Goal: Transaction & Acquisition: Purchase product/service

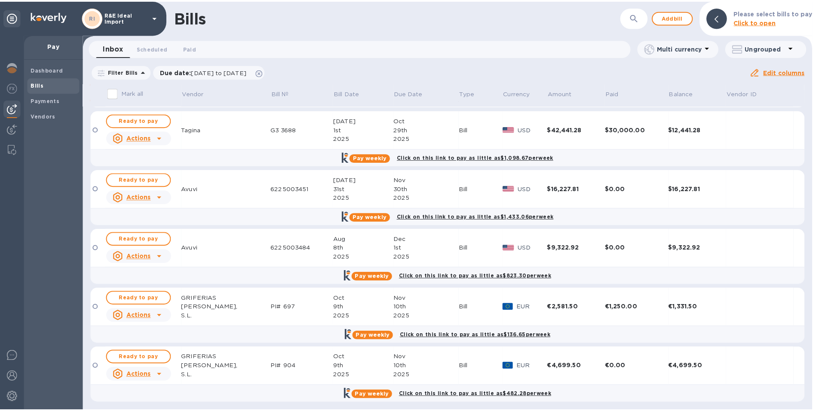
scroll to position [58, 0]
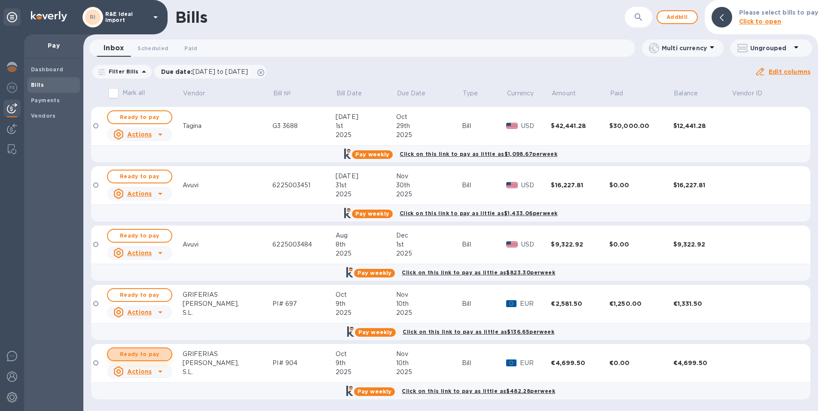
click at [150, 350] on span "Ready to pay" at bounding box center [140, 354] width 50 height 10
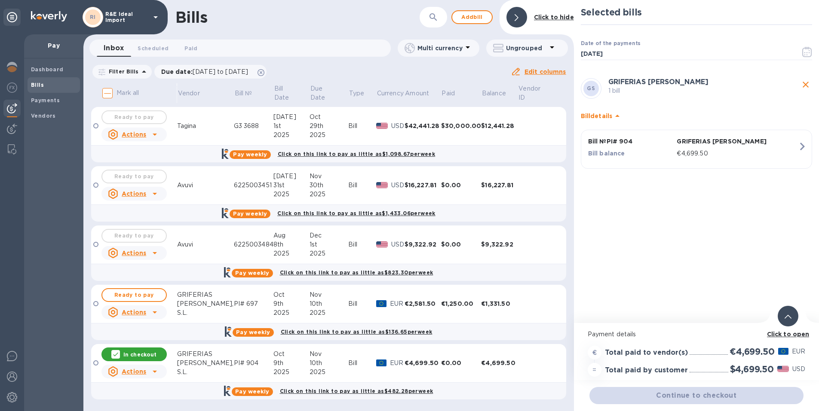
scroll to position [6, 0]
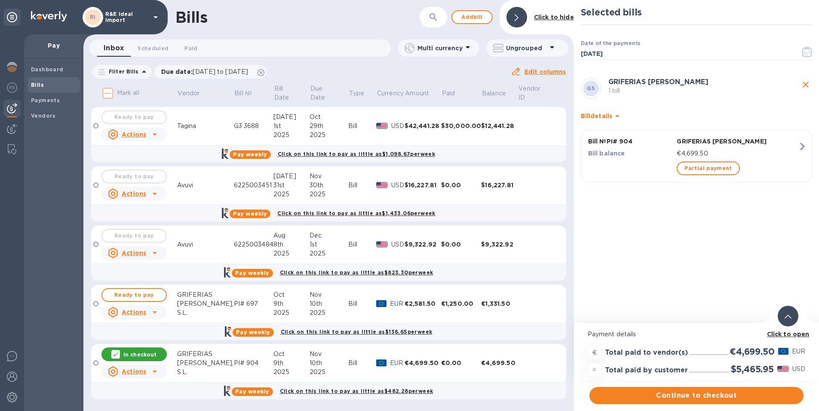
click at [714, 153] on div "€4,699.50" at bounding box center [737, 153] width 125 height 12
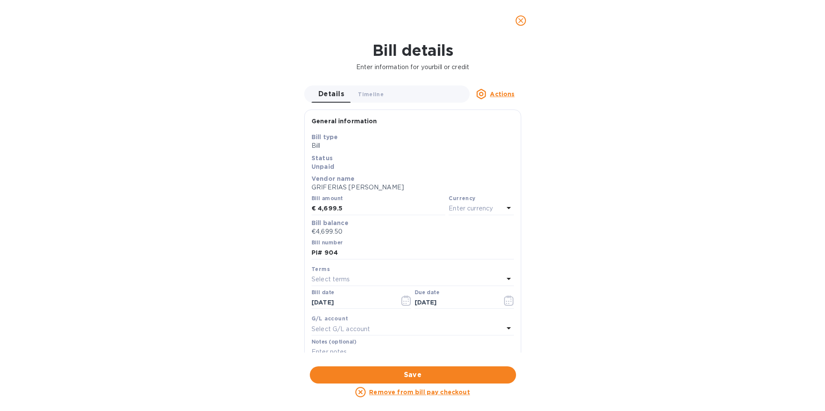
scroll to position [0, 0]
click at [523, 23] on icon "close" at bounding box center [520, 20] width 9 height 9
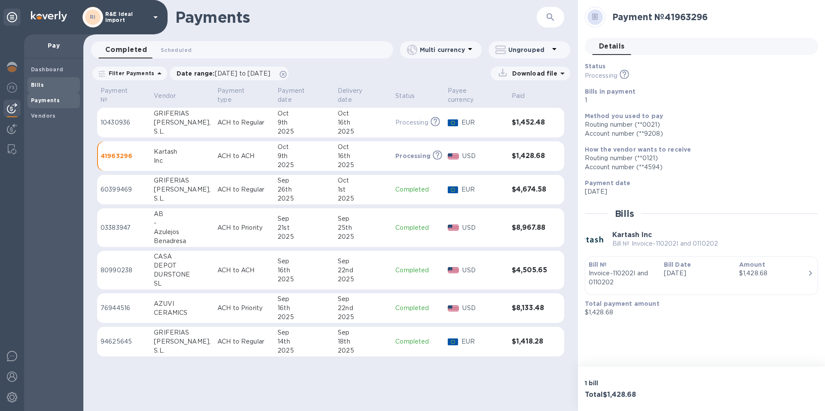
click at [36, 84] on b "Bills" at bounding box center [37, 85] width 13 height 6
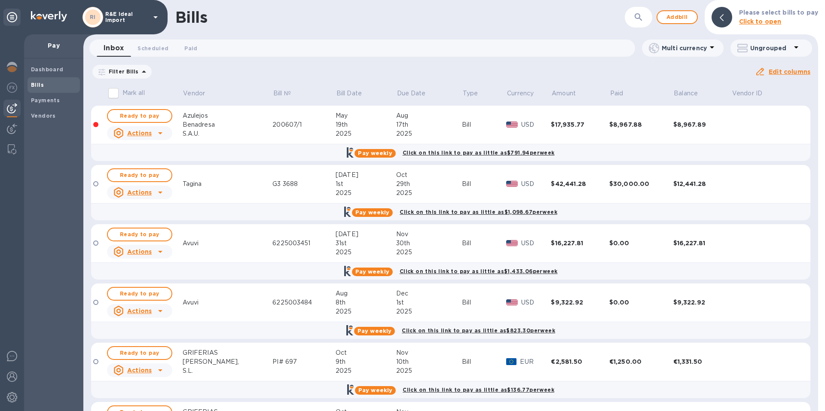
scroll to position [58, 0]
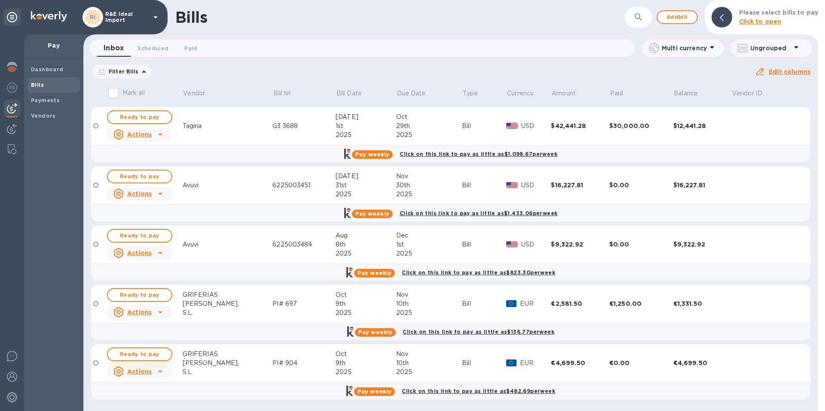
click at [136, 354] on span "Ready to pay" at bounding box center [140, 354] width 50 height 10
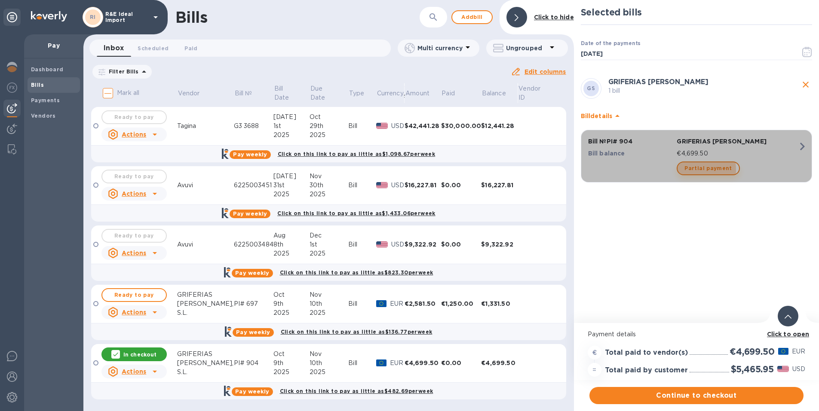
click at [686, 170] on span "Partial payment" at bounding box center [707, 168] width 47 height 10
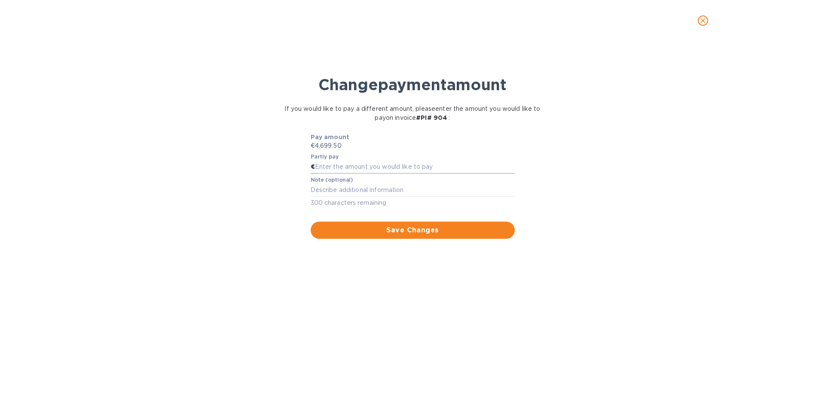
click at [319, 168] on input "text" at bounding box center [415, 167] width 200 height 13
type input "1,500"
click at [606, 209] on div "Change payment amount If you would like to pay a different amount, please enter…" at bounding box center [412, 230] width 811 height 362
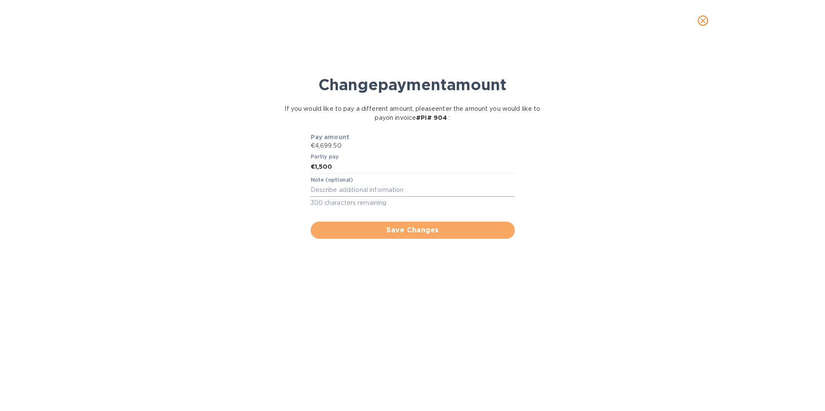
click at [402, 230] on span "Save Changes" at bounding box center [413, 230] width 190 height 10
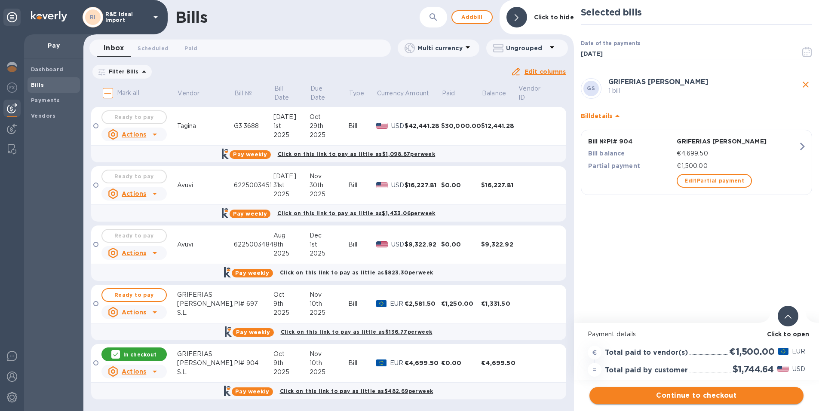
click at [683, 399] on span "Continue to checkout" at bounding box center [696, 396] width 200 height 10
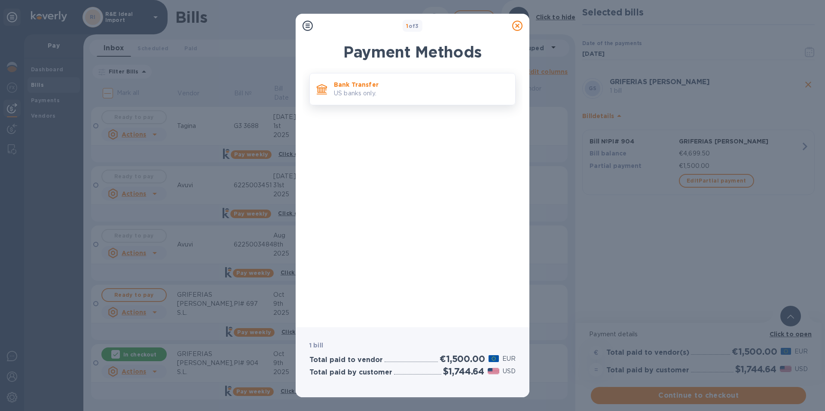
click at [358, 92] on p "US banks only." at bounding box center [421, 93] width 174 height 9
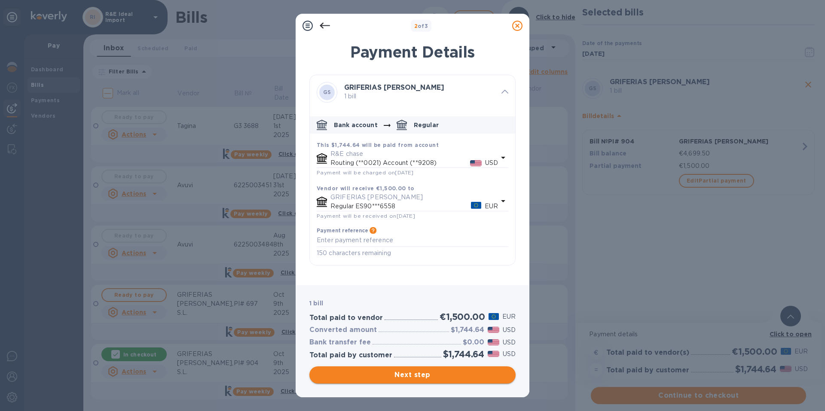
click at [424, 374] on span "Next step" at bounding box center [412, 375] width 193 height 10
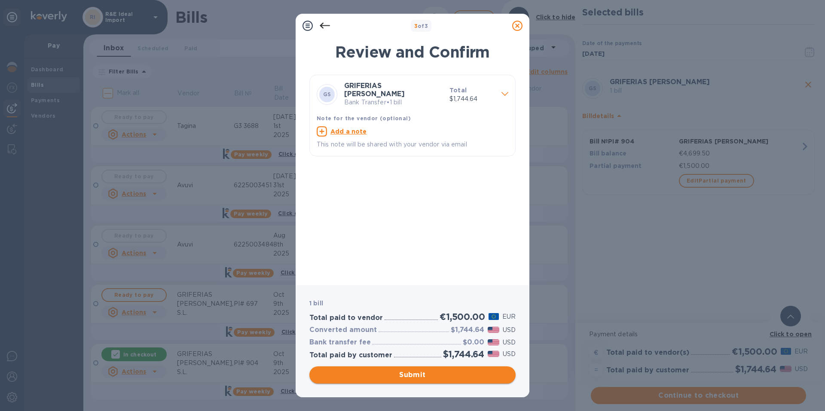
click at [424, 374] on span "Submit" at bounding box center [412, 375] width 193 height 10
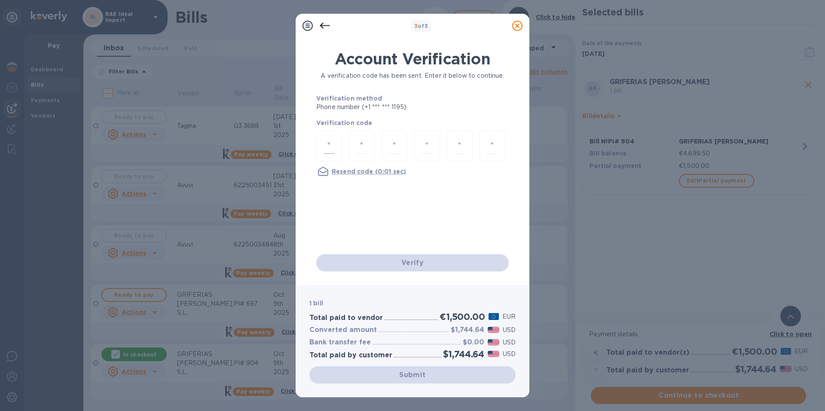
click at [324, 144] on input "number" at bounding box center [329, 146] width 11 height 16
type input "3"
type input "2"
type input "0"
type input "7"
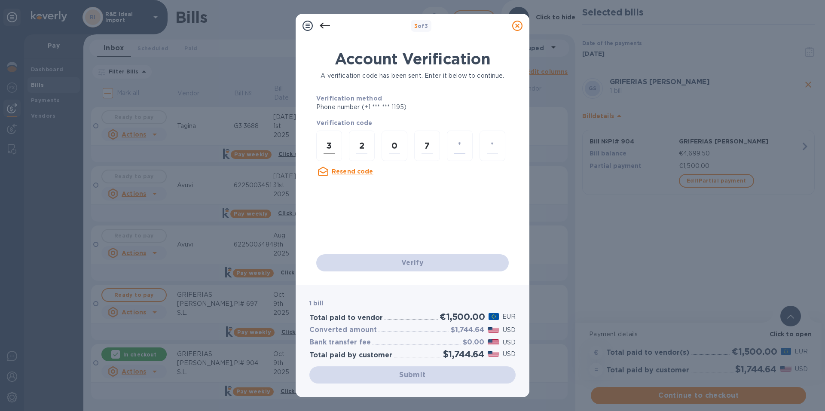
type input "1"
type input "6"
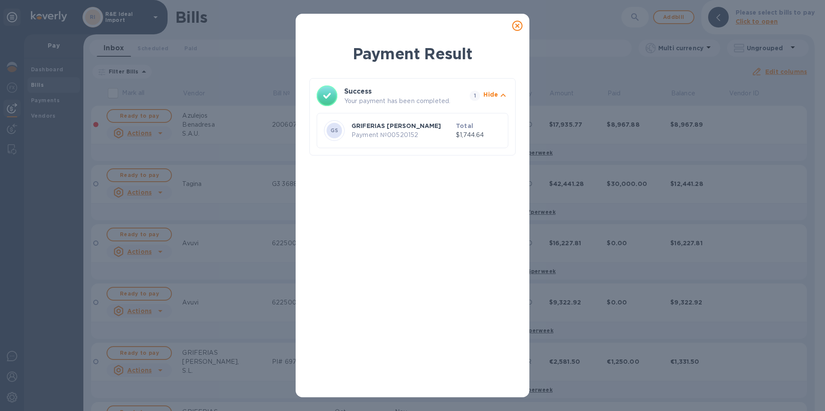
click at [516, 26] on icon at bounding box center [517, 26] width 10 height 10
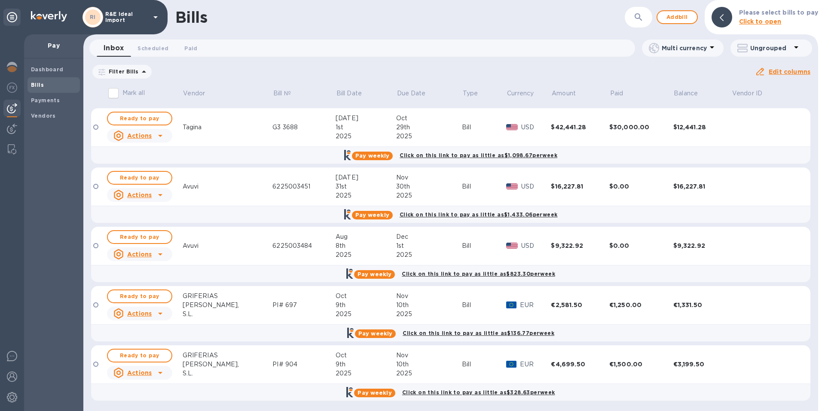
scroll to position [58, 0]
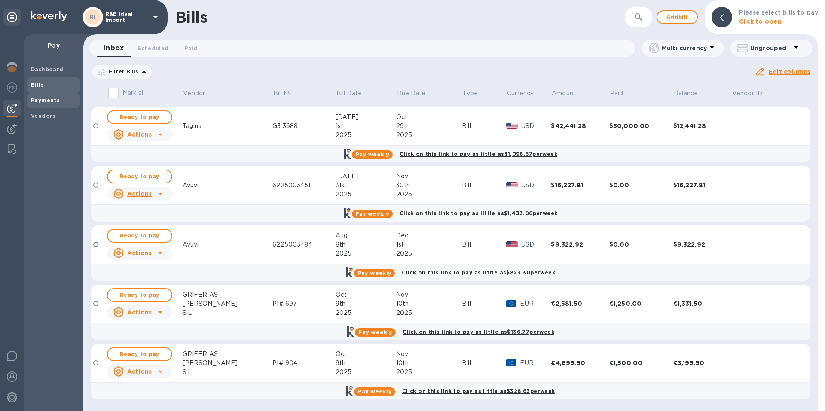
click at [43, 100] on b "Payments" at bounding box center [45, 100] width 29 height 6
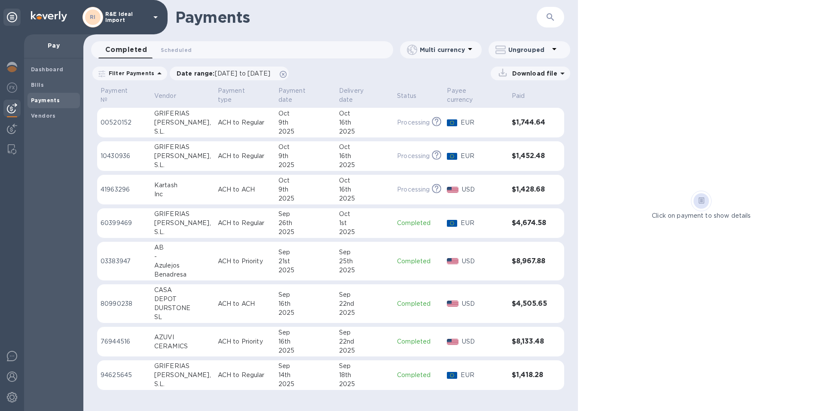
click at [218, 118] on p "ACH to Regular" at bounding box center [245, 122] width 54 height 9
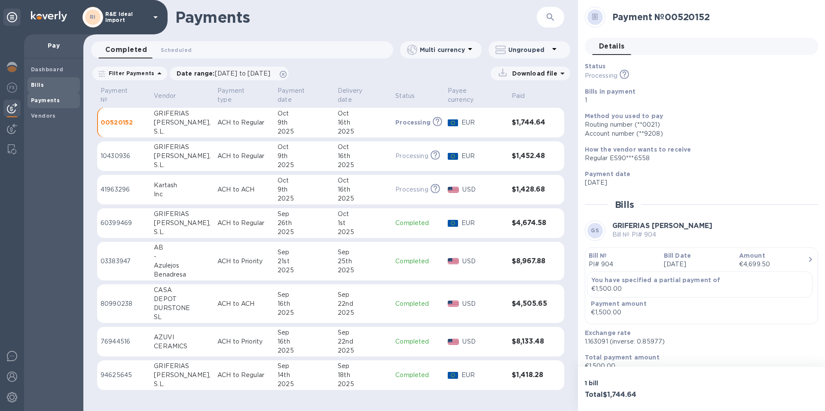
click at [35, 86] on b "Bills" at bounding box center [37, 85] width 13 height 6
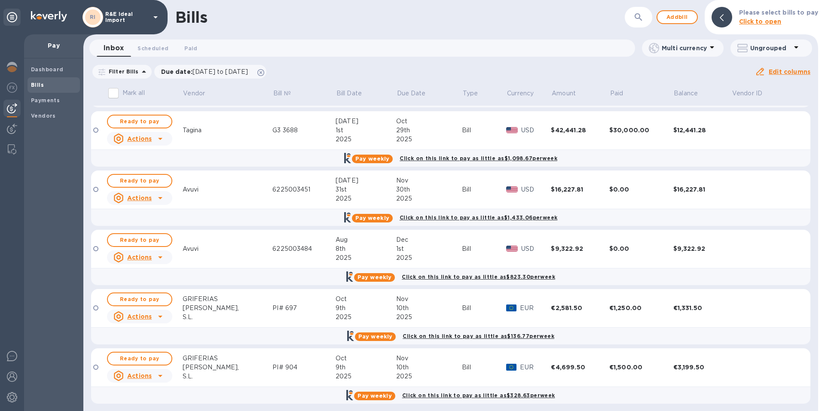
scroll to position [58, 0]
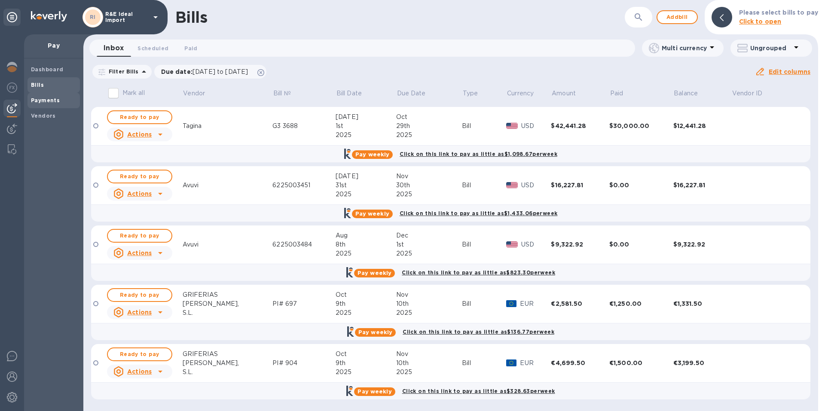
click at [55, 103] on b "Payments" at bounding box center [45, 100] width 29 height 6
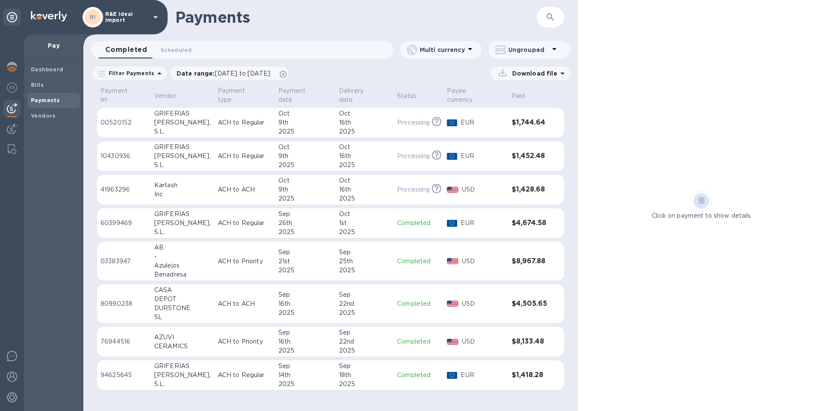
click at [172, 219] on div "[PERSON_NAME]," at bounding box center [182, 223] width 57 height 9
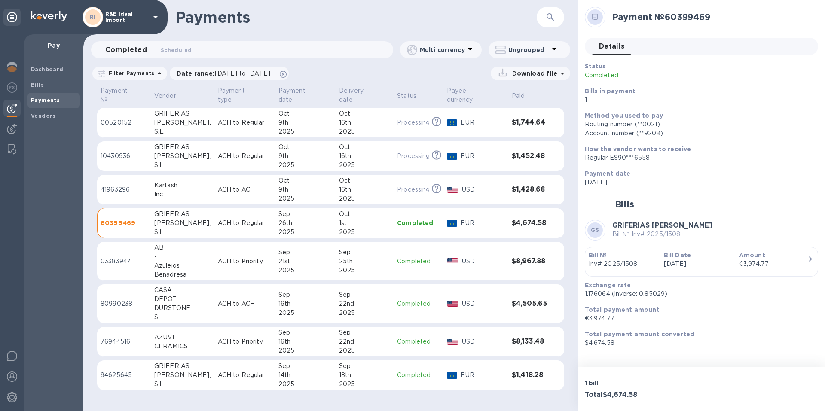
click at [141, 119] on td "00520152" at bounding box center [124, 123] width 54 height 30
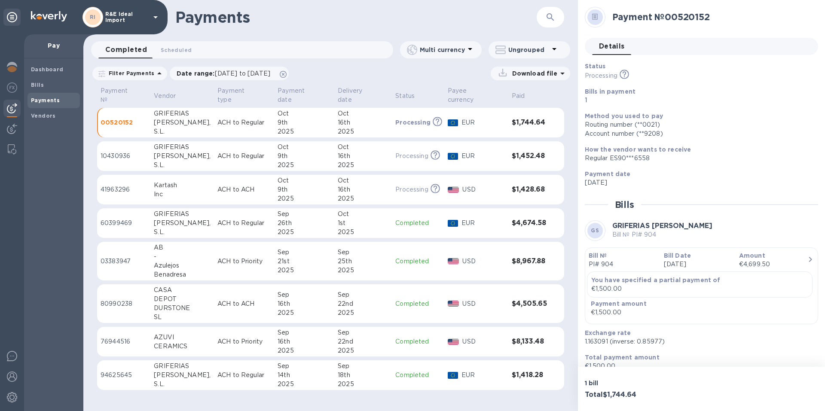
click at [226, 153] on p "ACH to Regular" at bounding box center [243, 156] width 53 height 9
